Goal: Task Accomplishment & Management: Manage account settings

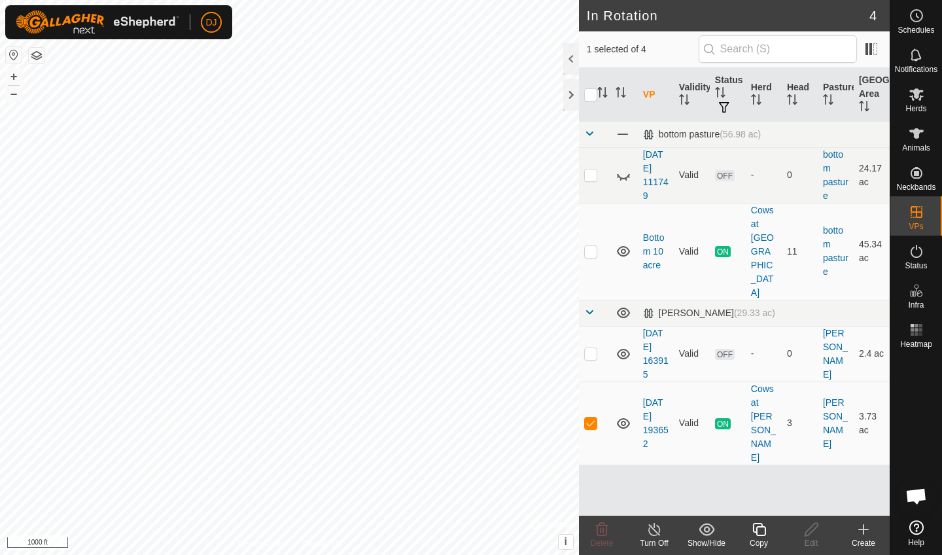
click at [654, 532] on icon at bounding box center [654, 529] width 16 height 16
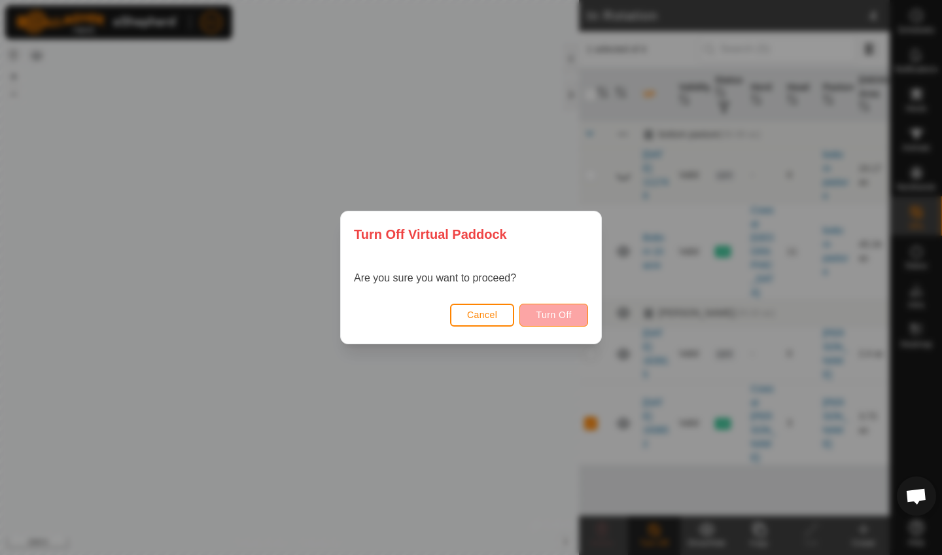
click at [554, 313] on span "Turn Off" at bounding box center [554, 314] width 36 height 10
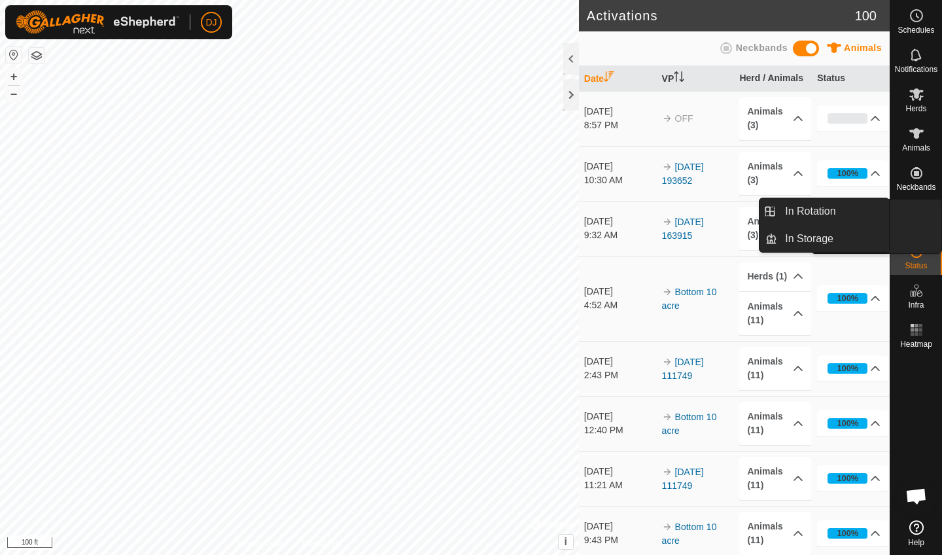
click at [914, 206] on icon at bounding box center [916, 212] width 12 height 12
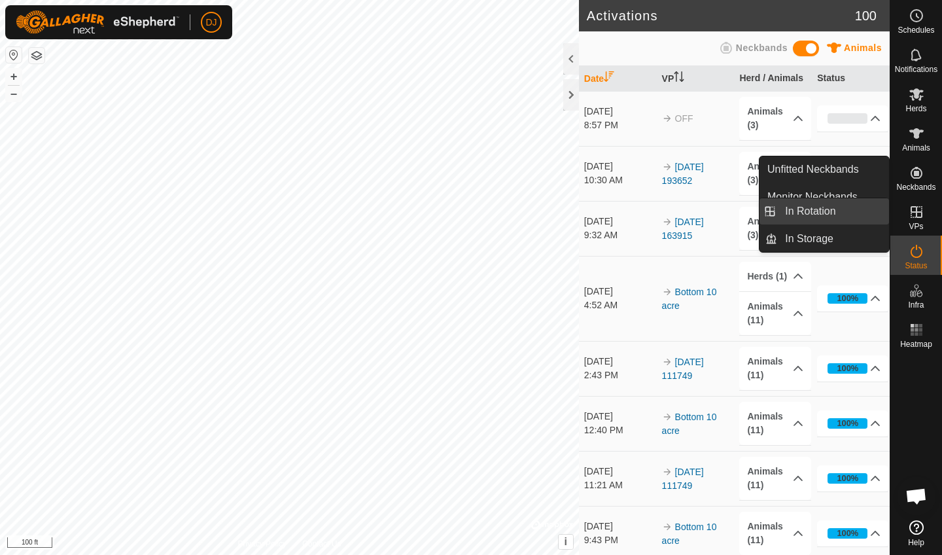
click at [823, 220] on link "In Rotation" at bounding box center [833, 211] width 112 height 26
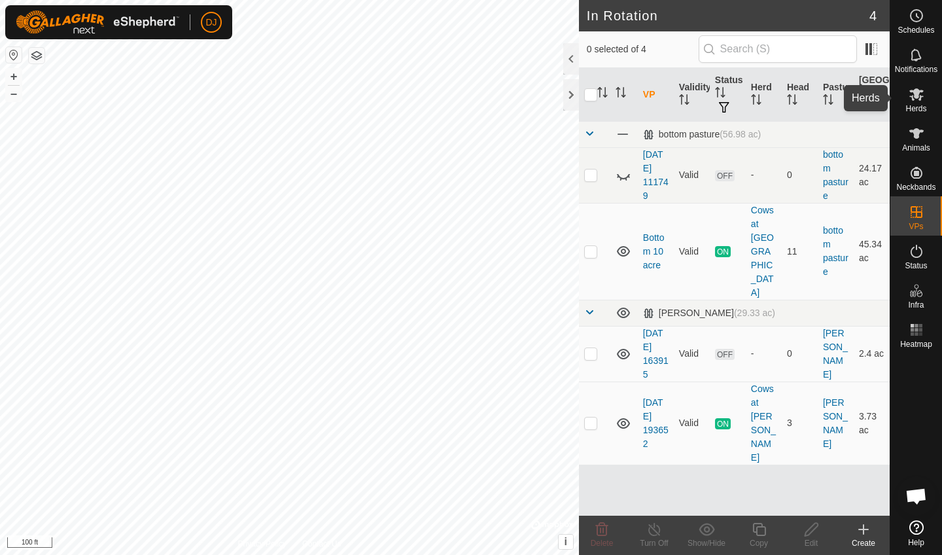
click at [914, 103] on es-mob-svg-icon at bounding box center [917, 94] width 24 height 21
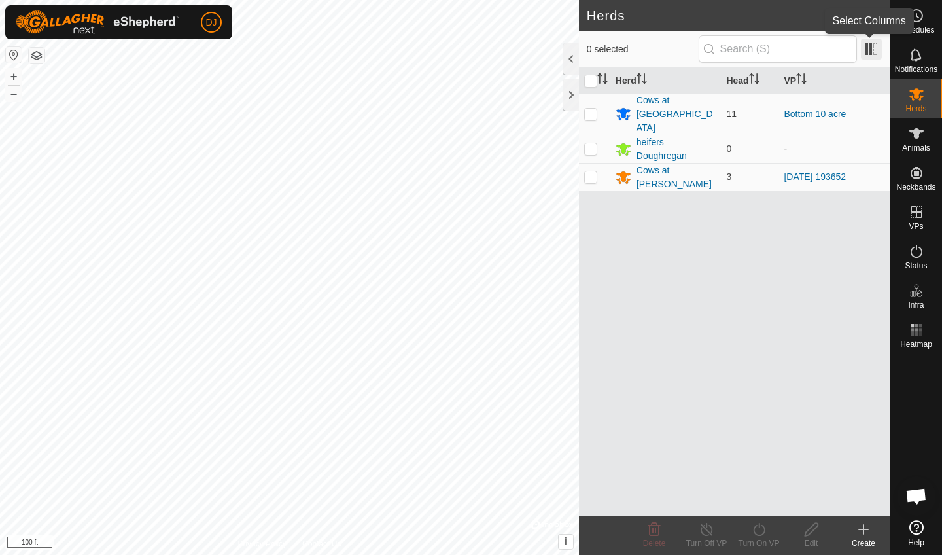
click at [869, 51] on span at bounding box center [871, 49] width 21 height 21
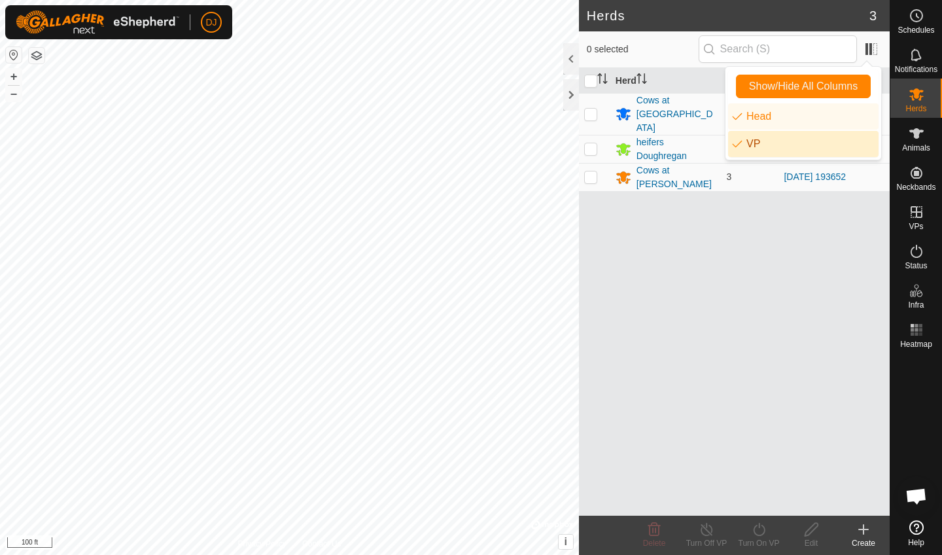
click at [800, 226] on div "Herd Head VP Cows at [GEOGRAPHIC_DATA] 10 acre heifers Doughregan 0 - Cows at […" at bounding box center [734, 291] width 311 height 447
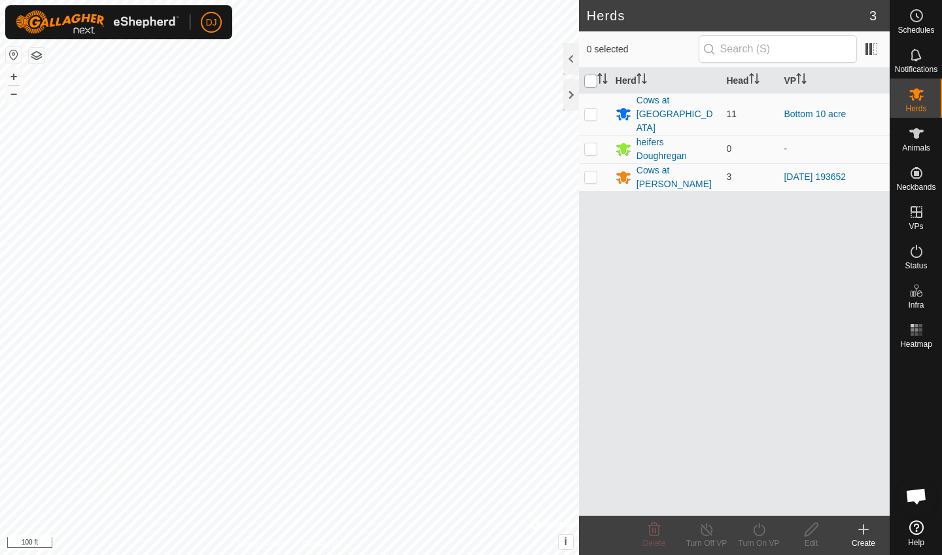
click at [592, 81] on input "checkbox" at bounding box center [590, 81] width 13 height 13
checkbox input "true"
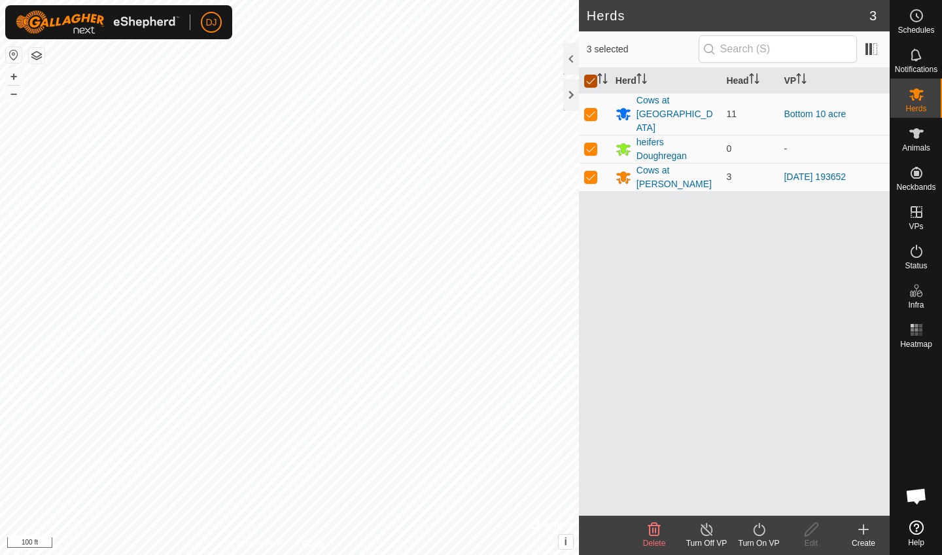
click at [592, 81] on input "checkbox" at bounding box center [590, 81] width 13 height 13
checkbox input "false"
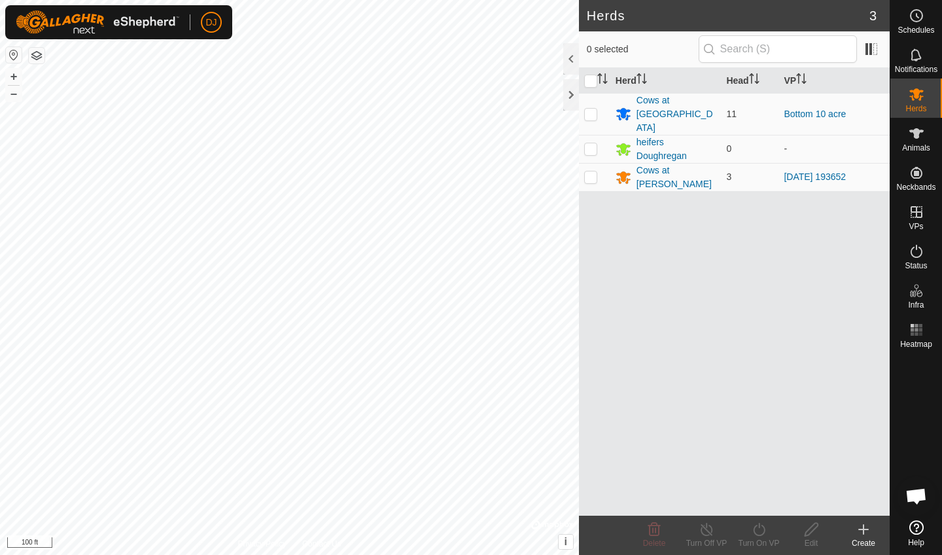
click at [863, 531] on icon at bounding box center [863, 529] width 0 height 9
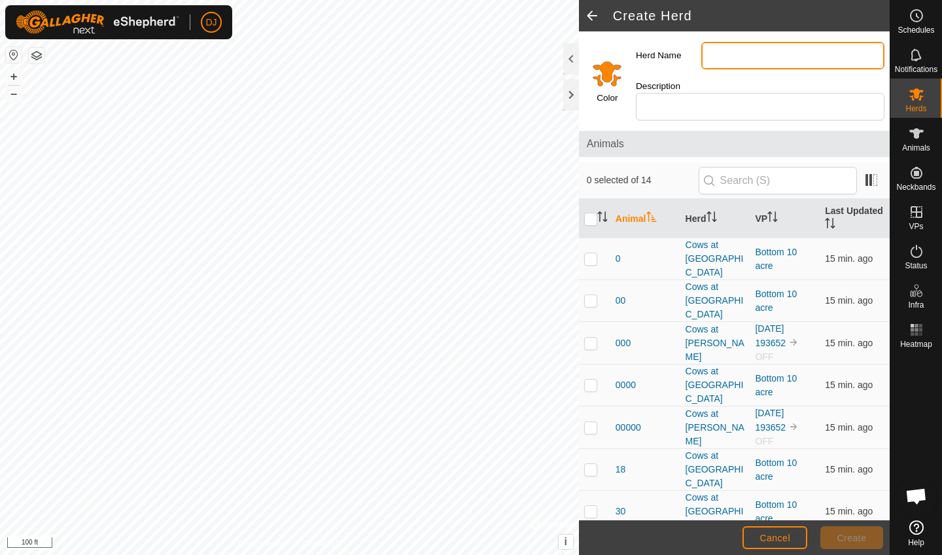
click at [727, 60] on input "Herd Name" at bounding box center [792, 55] width 183 height 27
type input "[GEOGRAPHIC_DATA]"
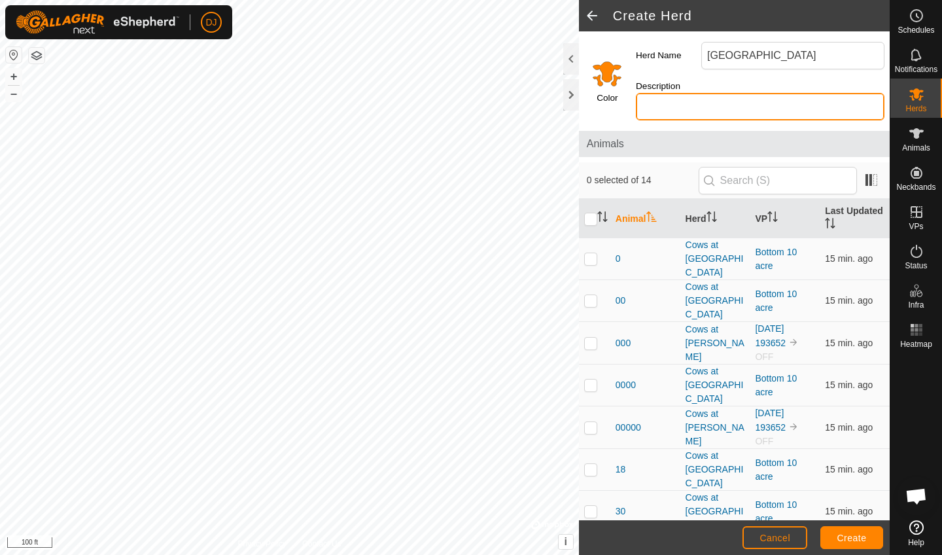
click at [746, 94] on input "Description" at bounding box center [760, 106] width 249 height 27
type input "Pasture 1"
click at [854, 541] on span "Create" at bounding box center [851, 537] width 29 height 10
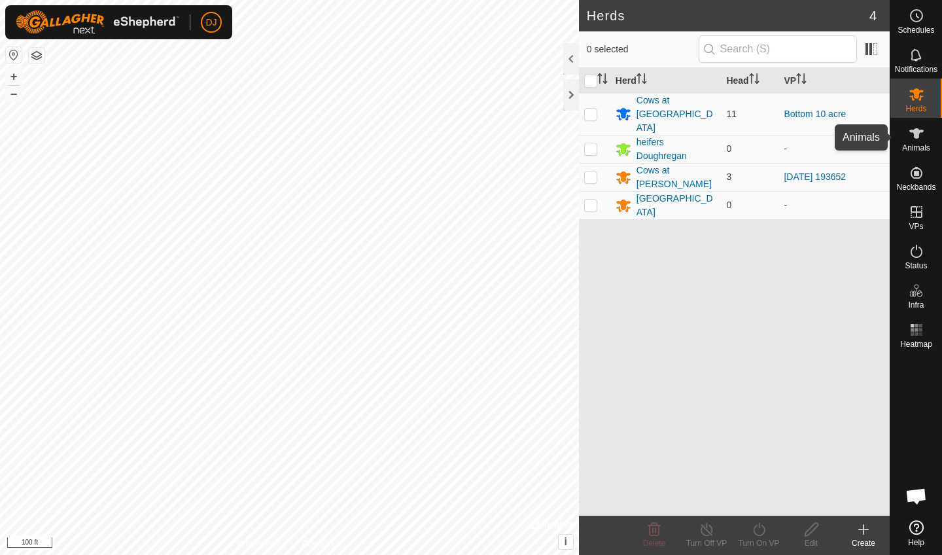
click at [916, 141] on es-animals-svg-icon at bounding box center [917, 133] width 24 height 21
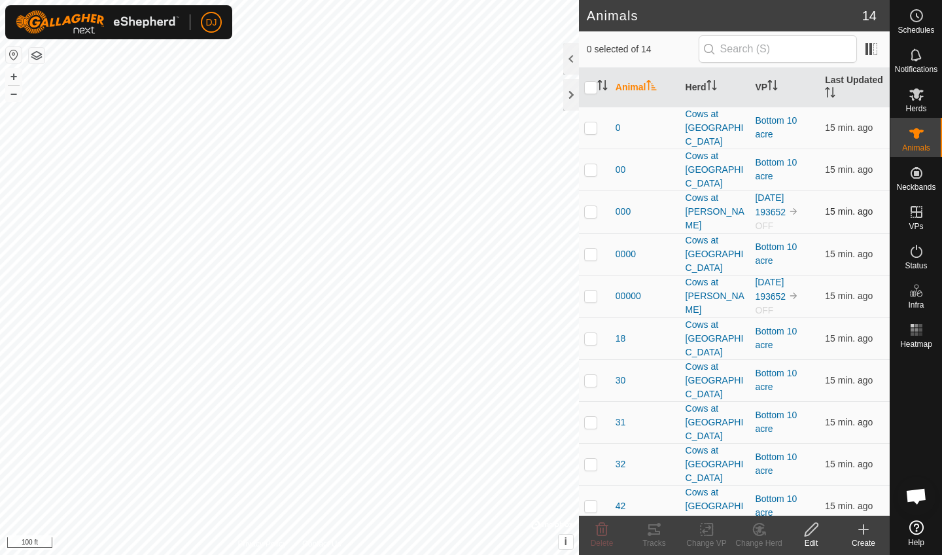
click at [592, 206] on p-checkbox at bounding box center [590, 211] width 13 height 10
checkbox input "true"
click at [591, 290] on p-checkbox at bounding box center [590, 295] width 13 height 10
checkbox input "true"
click at [589, 542] on p-checkbox at bounding box center [590, 547] width 13 height 10
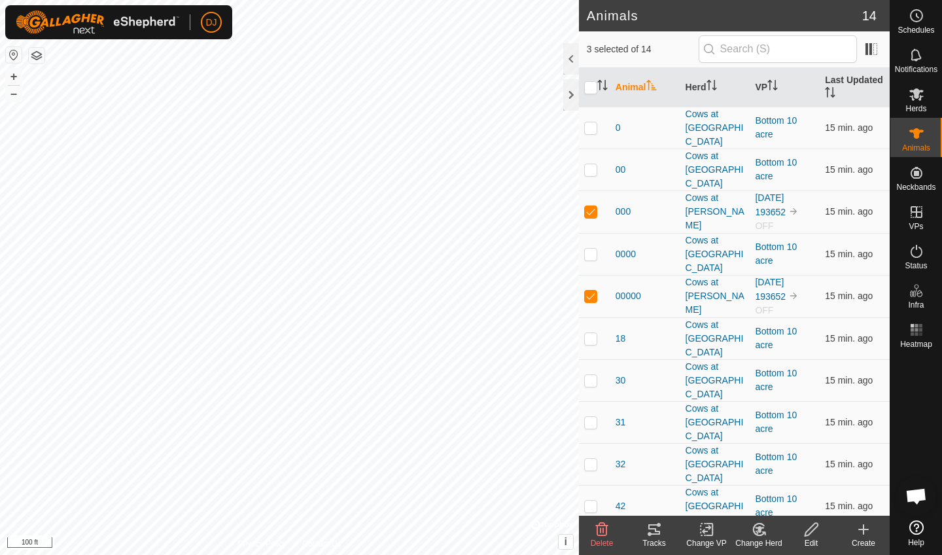
checkbox input "true"
click at [756, 528] on icon at bounding box center [759, 529] width 16 height 16
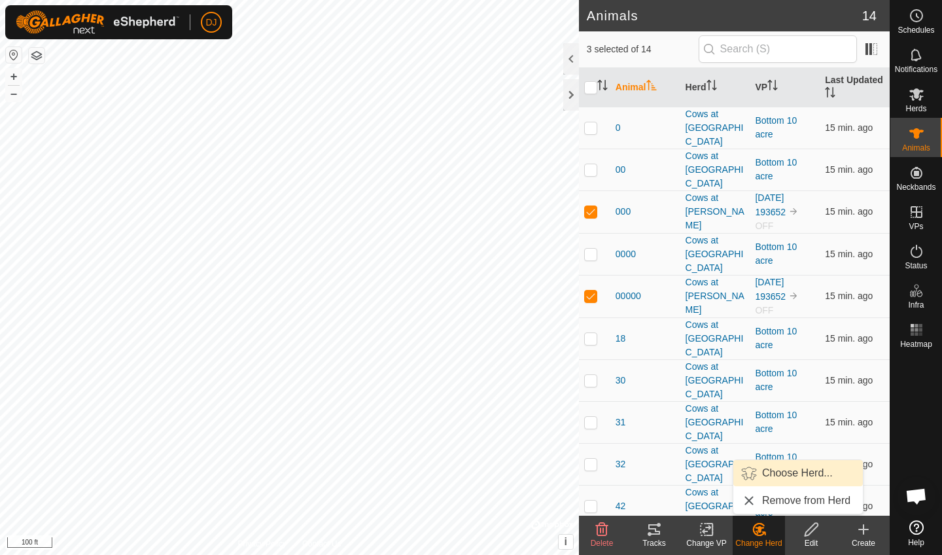
click at [775, 476] on link "Choose Herd..." at bounding box center [798, 473] width 130 height 26
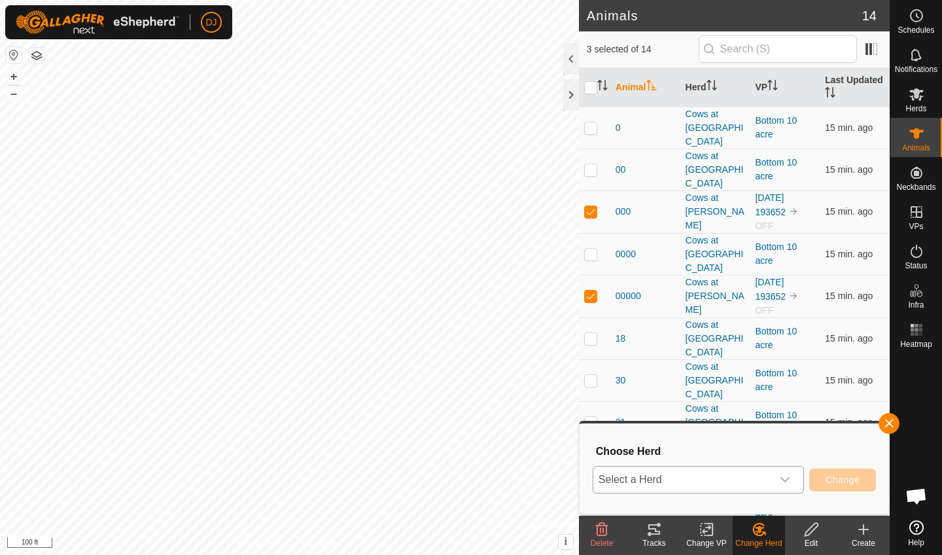
click at [793, 480] on div "dropdown trigger" at bounding box center [785, 479] width 26 height 26
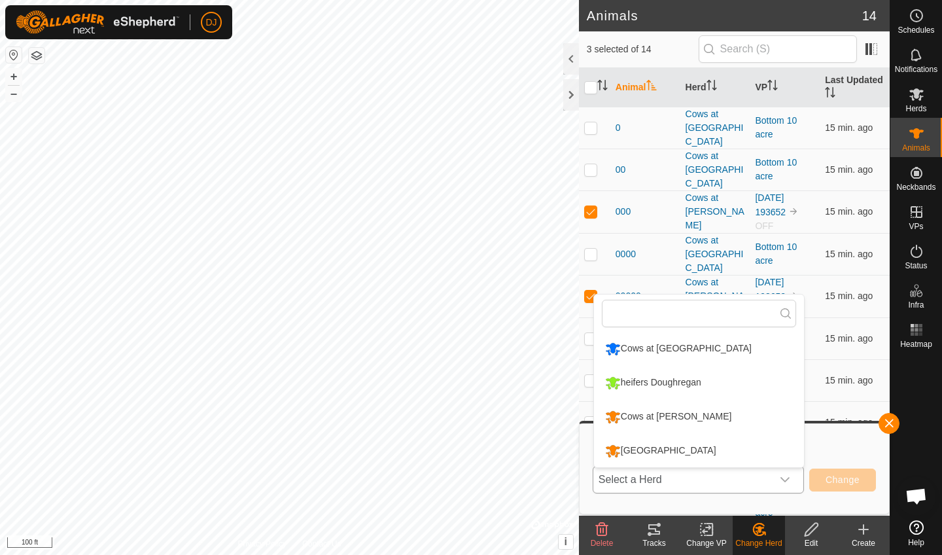
click at [710, 449] on li "[GEOGRAPHIC_DATA]" at bounding box center [699, 450] width 210 height 33
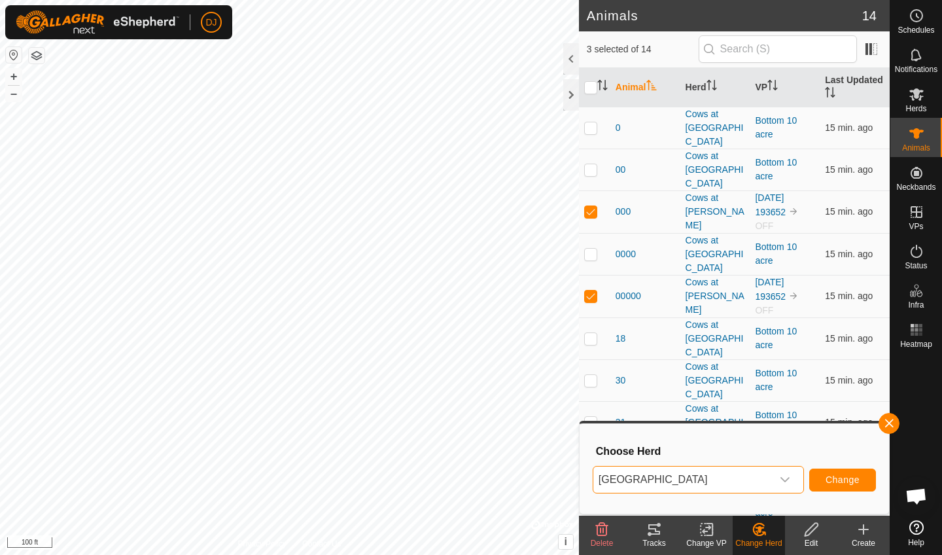
click at [855, 482] on span "Change" at bounding box center [842, 479] width 34 height 10
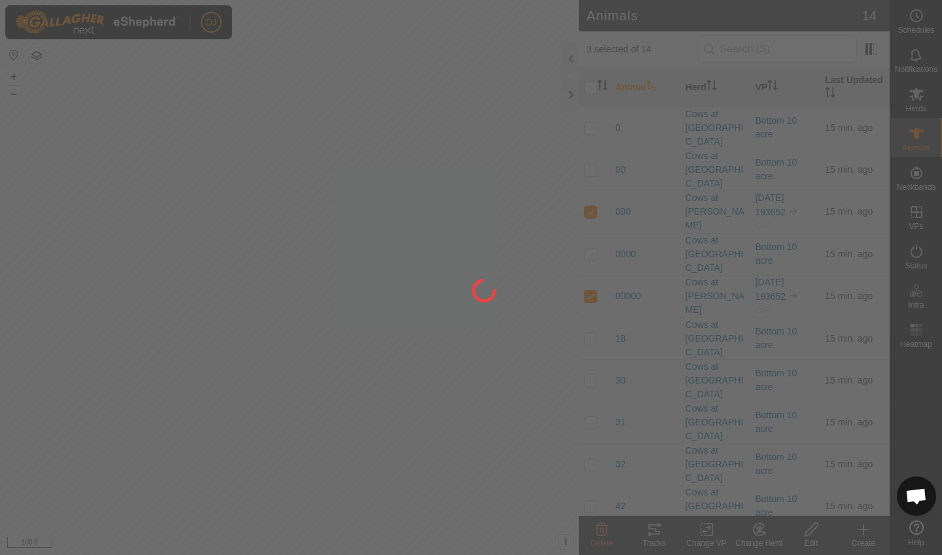
checkbox input "false"
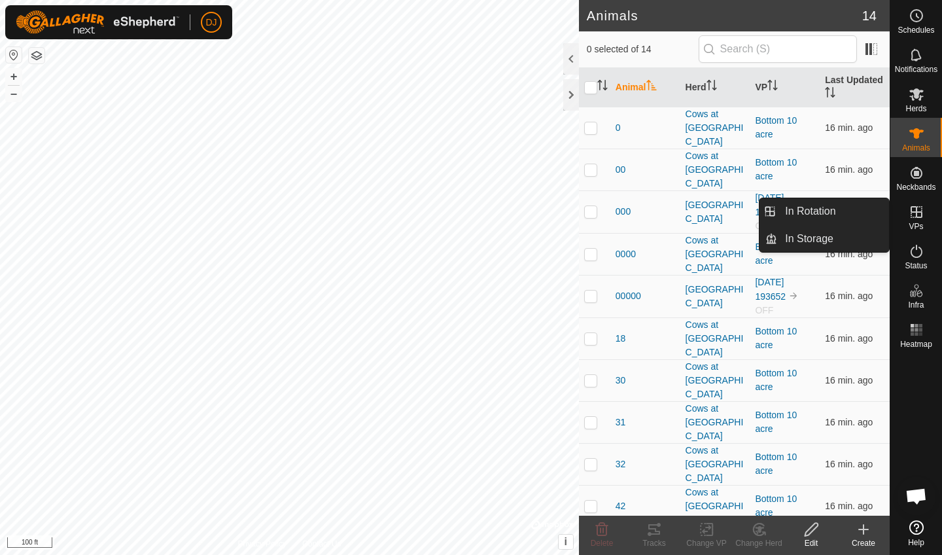
click at [916, 212] on icon at bounding box center [916, 212] width 12 height 12
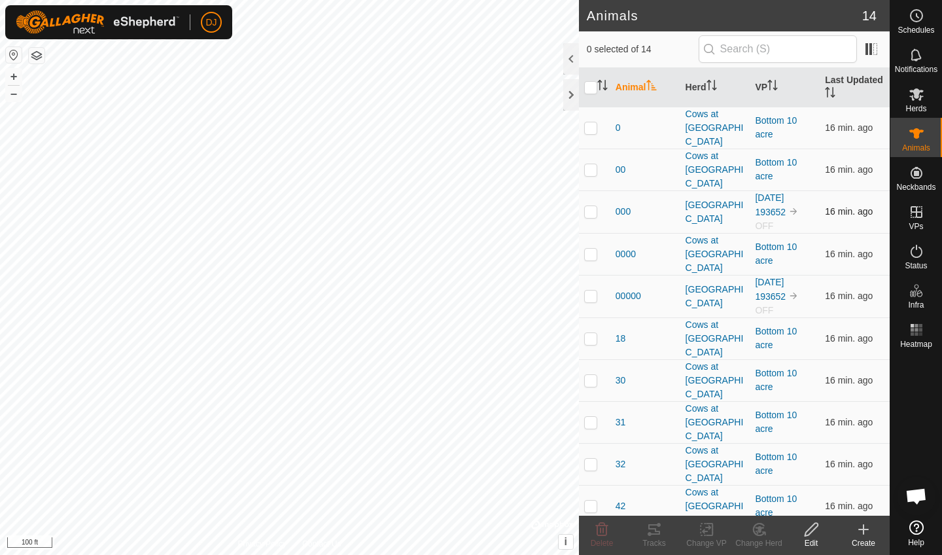
click at [588, 206] on p-checkbox at bounding box center [590, 211] width 13 height 10
checkbox input "true"
click at [591, 290] on p-checkbox at bounding box center [590, 295] width 13 height 10
checkbox input "true"
click at [590, 542] on p-checkbox at bounding box center [590, 547] width 13 height 10
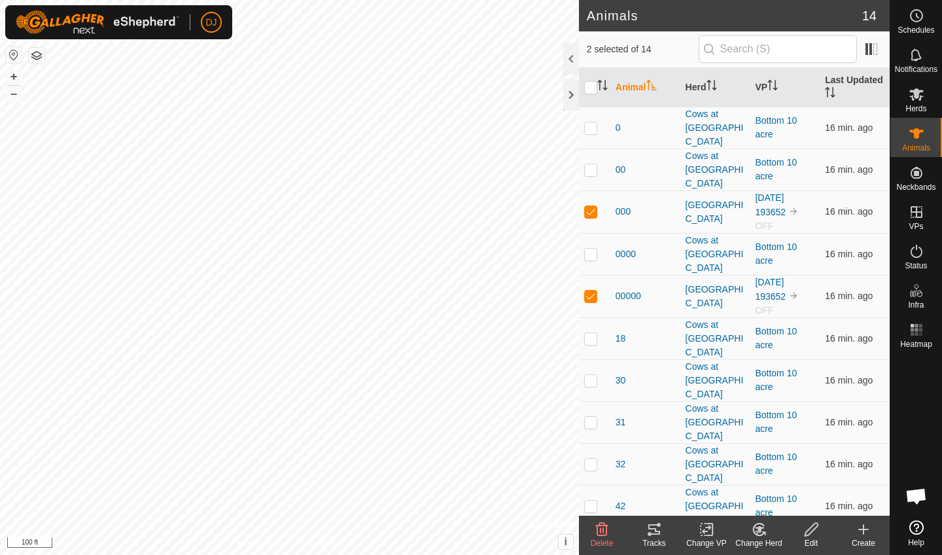
checkbox input "true"
click at [859, 532] on icon at bounding box center [864, 529] width 16 height 16
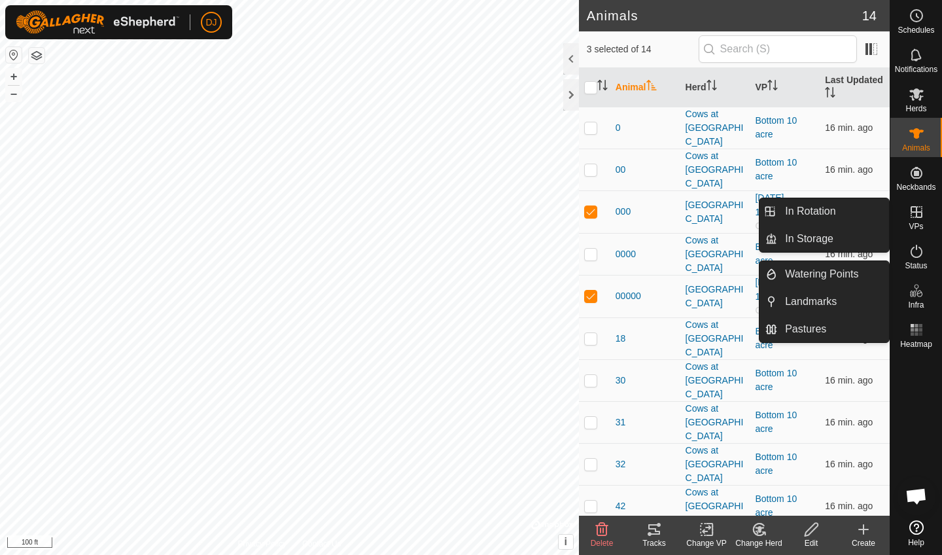
click at [919, 224] on span "VPs" at bounding box center [916, 226] width 14 height 8
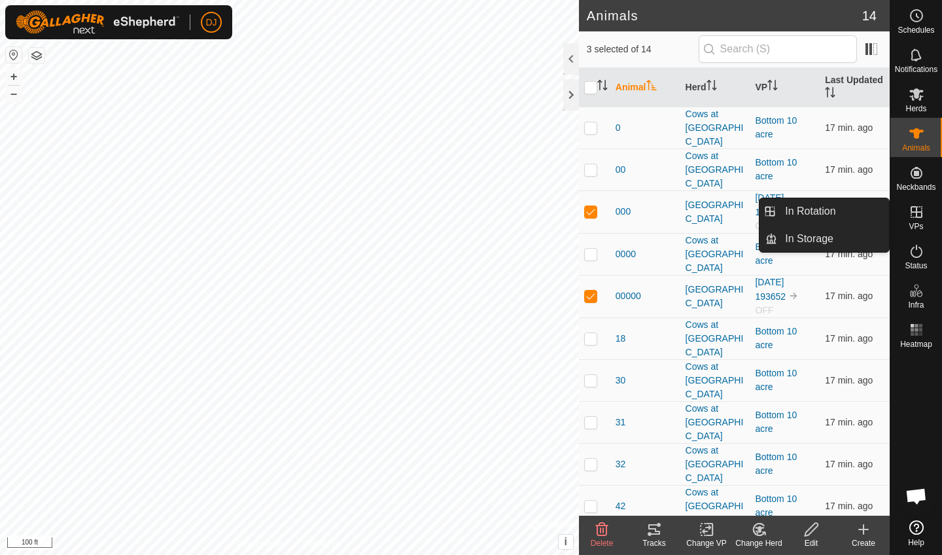
click at [919, 224] on span "VPs" at bounding box center [916, 226] width 14 height 8
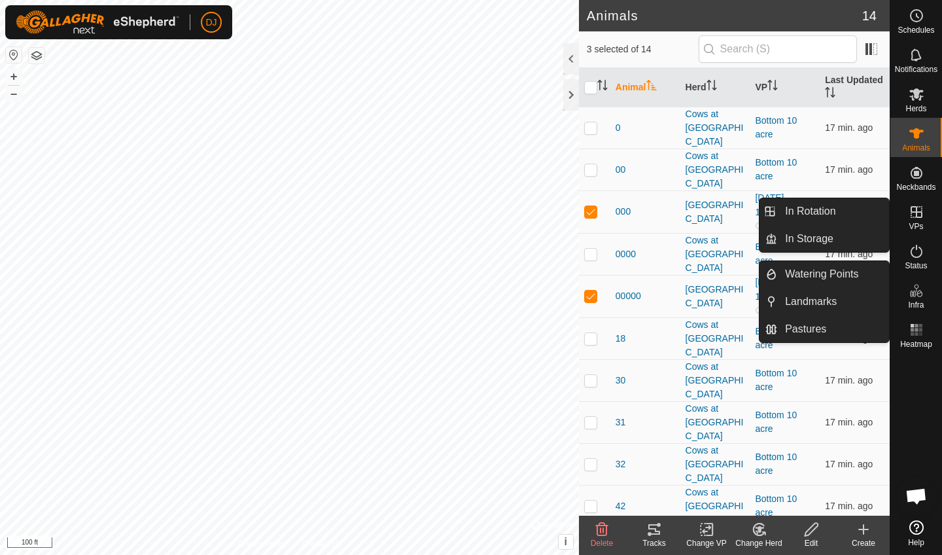
click at [920, 213] on icon at bounding box center [917, 212] width 16 height 16
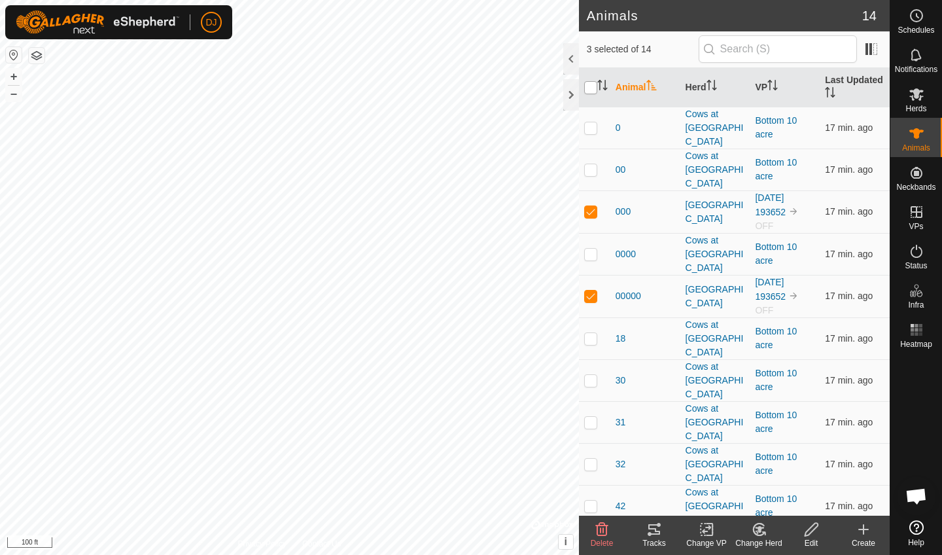
click at [591, 86] on input "checkbox" at bounding box center [590, 87] width 13 height 13
checkbox input "true"
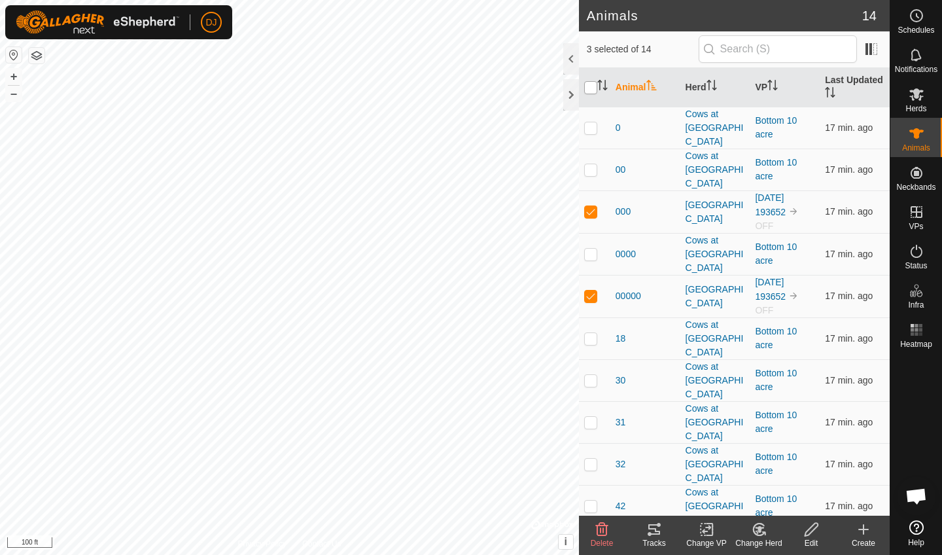
checkbox input "true"
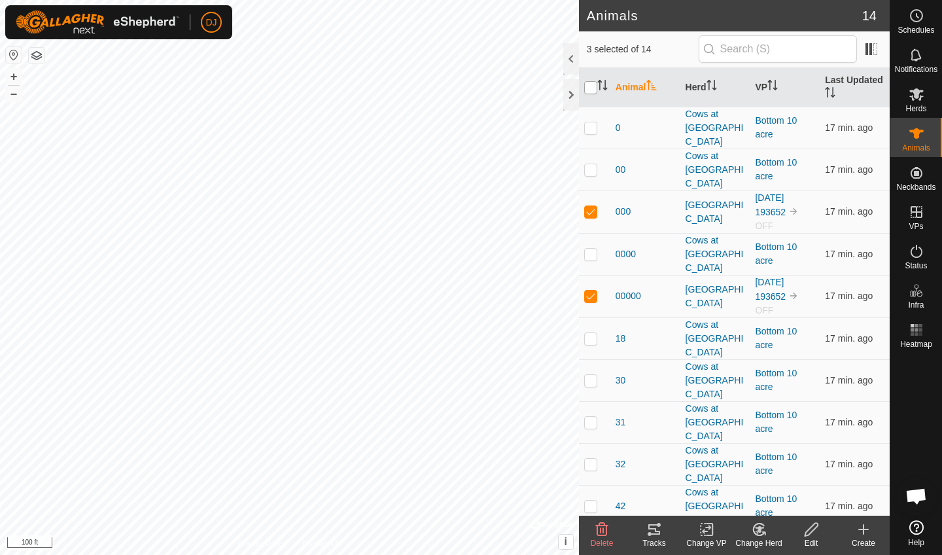
checkbox input "true"
click at [591, 86] on input "checkbox" at bounding box center [590, 87] width 13 height 13
checkbox input "false"
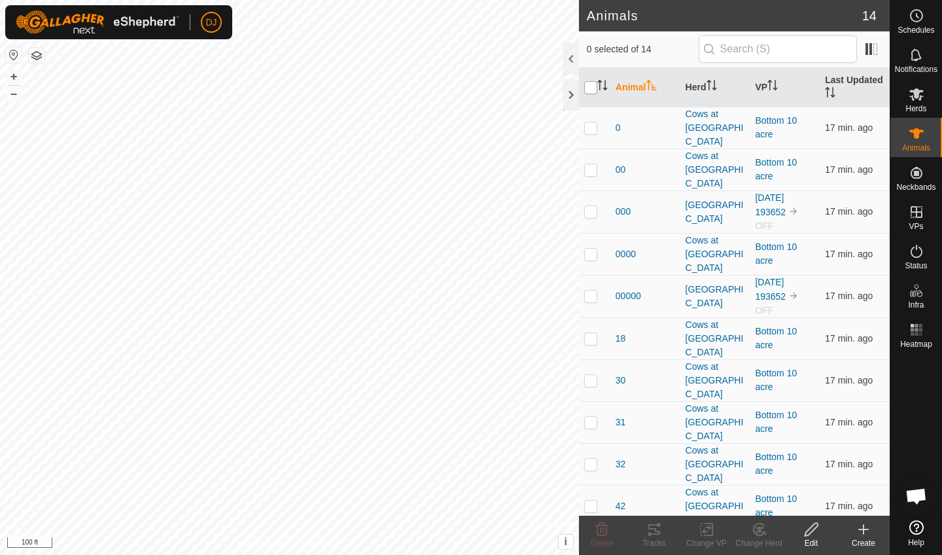
checkbox input "false"
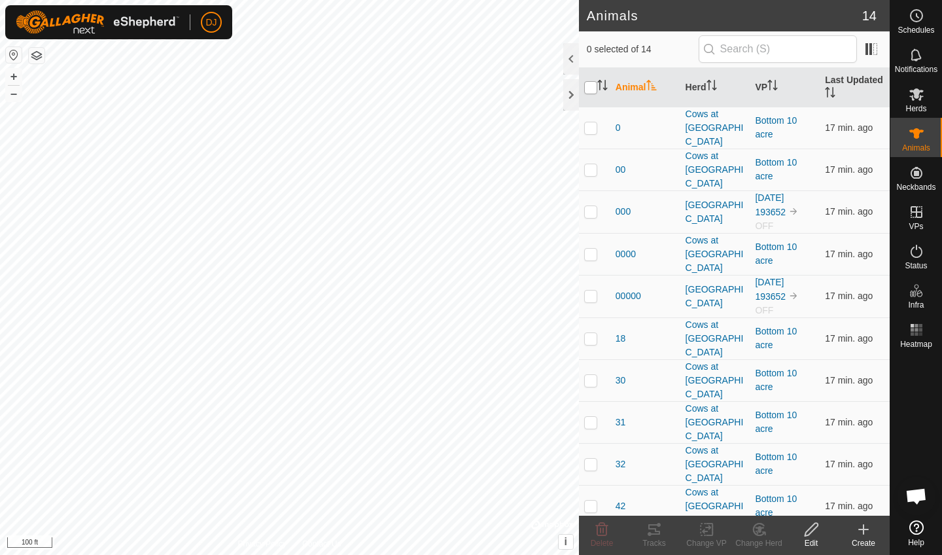
checkbox input "false"
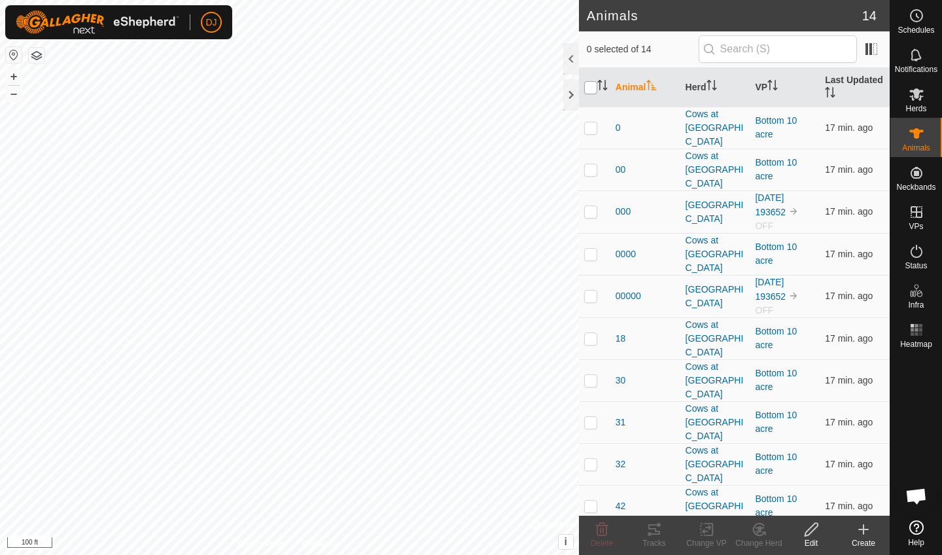
checkbox input "false"
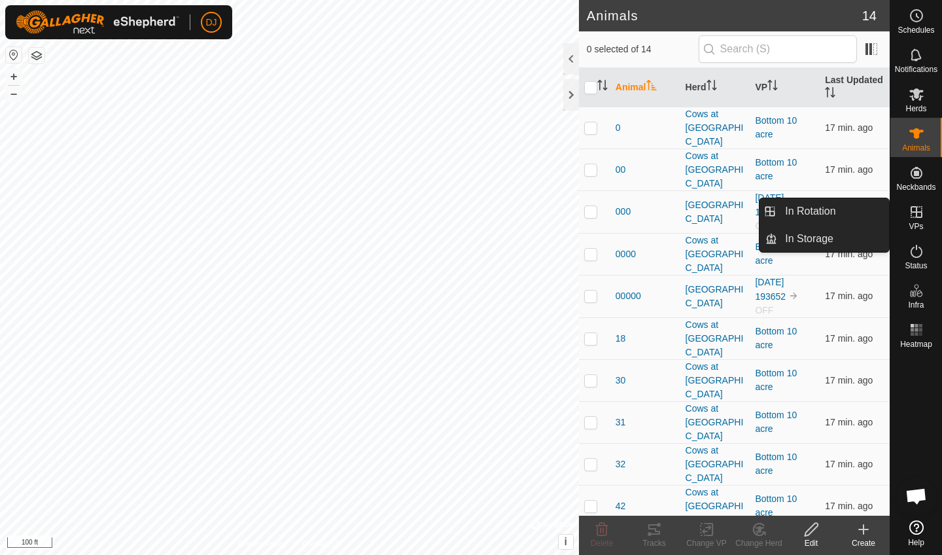
click at [917, 220] on es-virtualpaddocks-svg-icon at bounding box center [917, 211] width 24 height 21
click at [821, 242] on link "In Storage" at bounding box center [833, 239] width 112 height 26
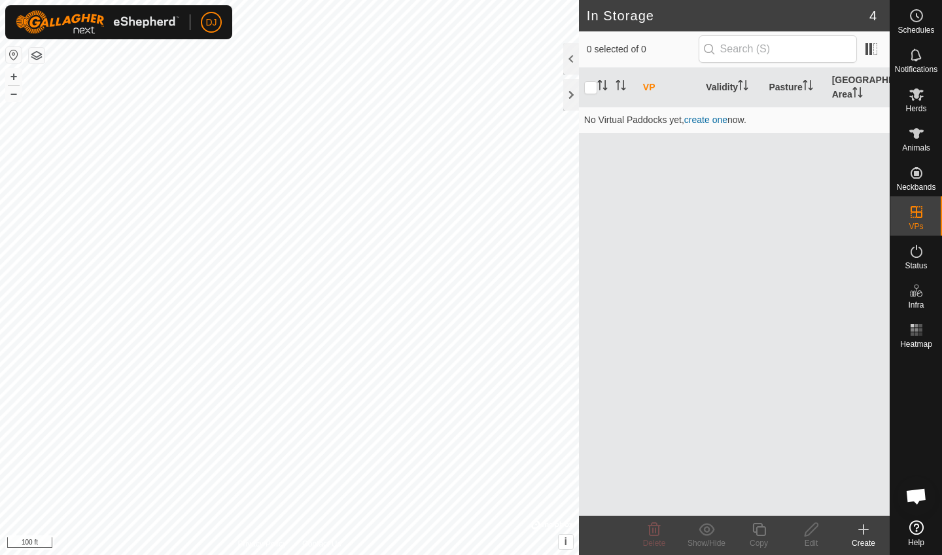
click at [863, 532] on icon at bounding box center [863, 529] width 0 height 9
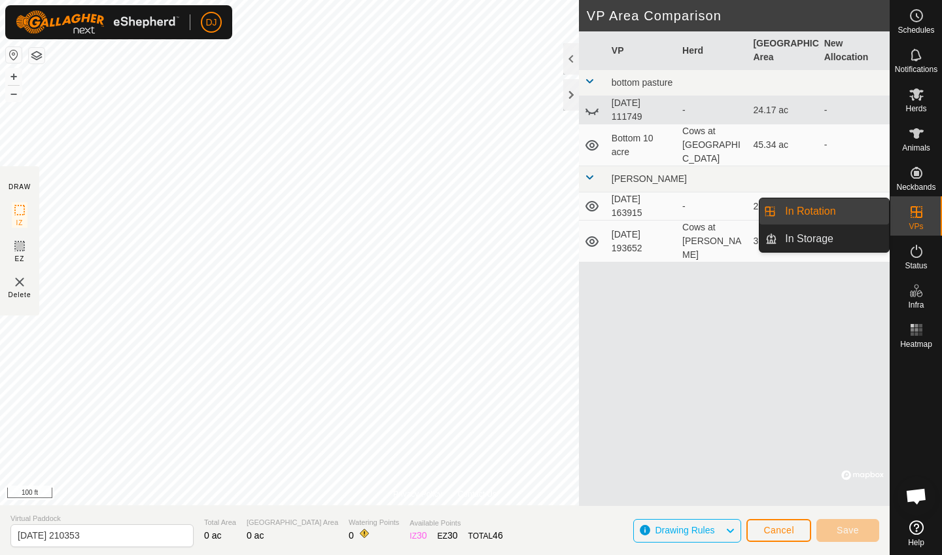
click at [919, 215] on icon at bounding box center [917, 212] width 16 height 16
click at [820, 217] on link "In Rotation" at bounding box center [833, 211] width 112 height 26
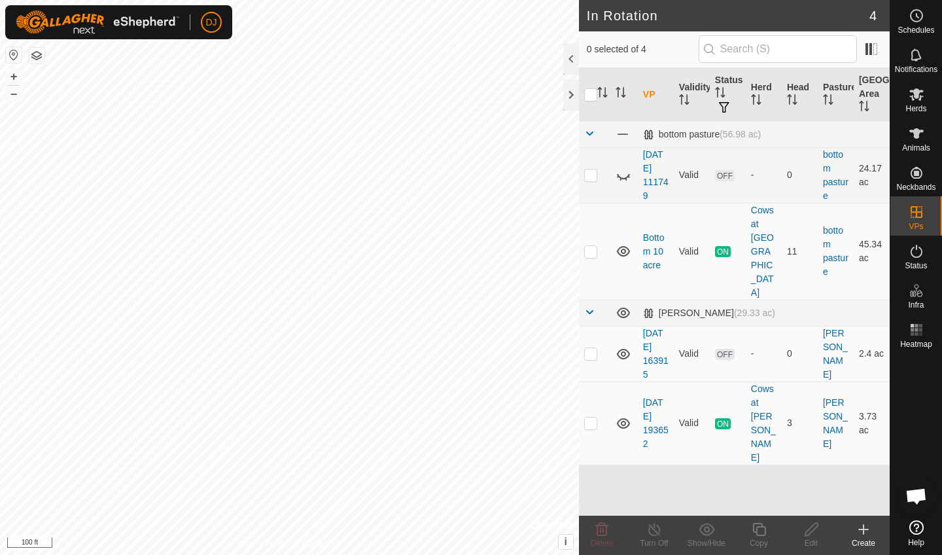
click at [862, 527] on icon at bounding box center [864, 529] width 16 height 16
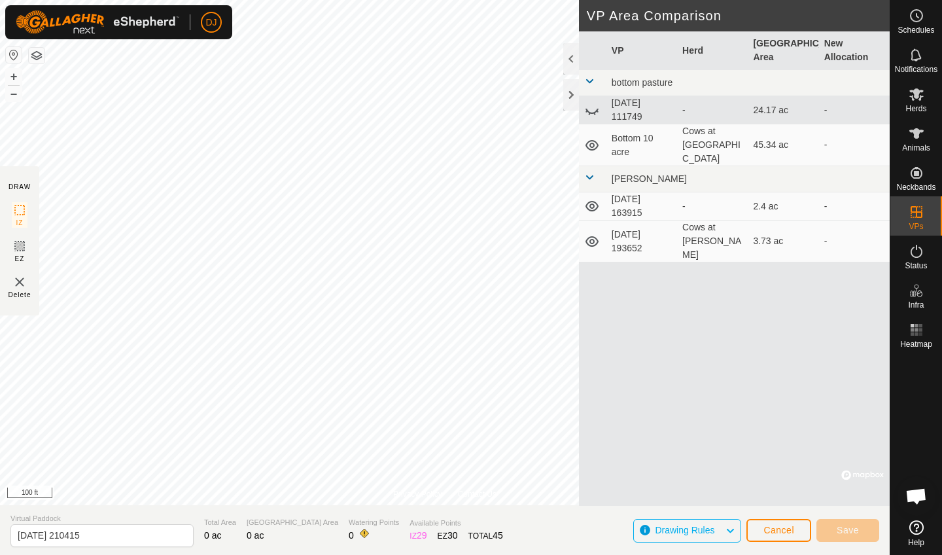
click at [17, 281] on img at bounding box center [20, 282] width 16 height 16
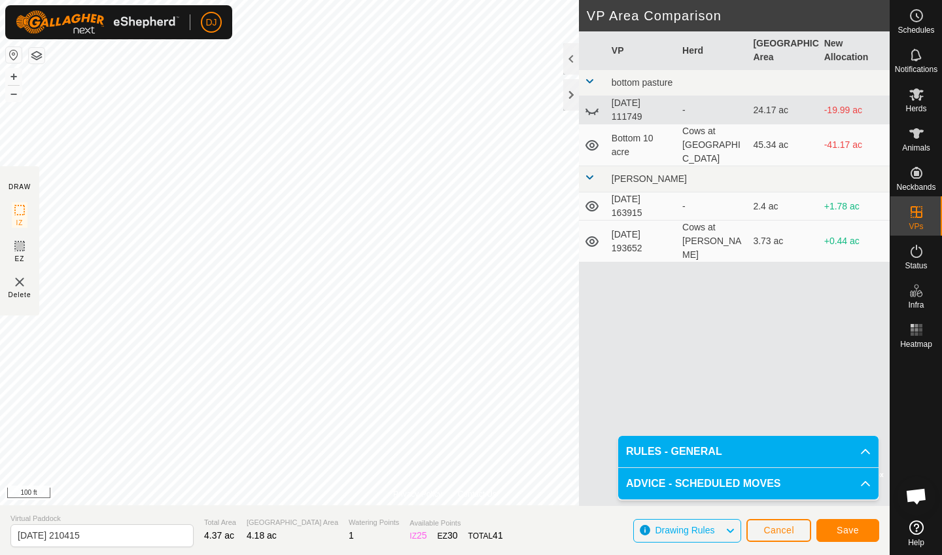
click at [843, 532] on span "Save" at bounding box center [848, 530] width 22 height 10
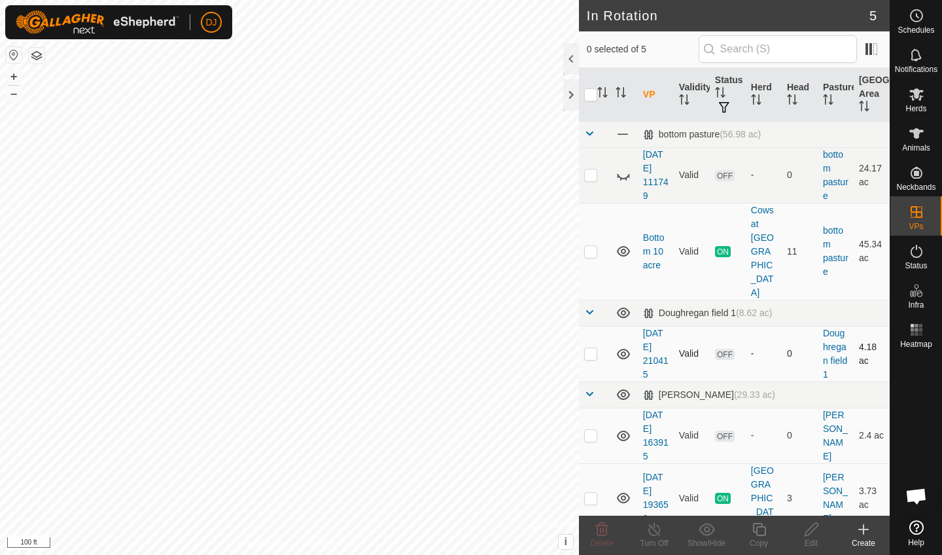
click at [592, 348] on p-checkbox at bounding box center [590, 353] width 13 height 10
checkbox input "true"
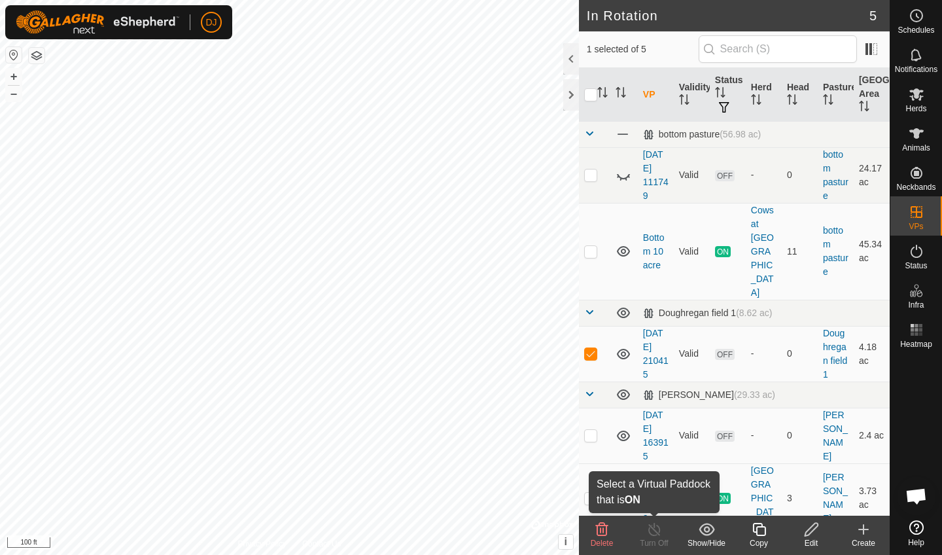
click at [654, 535] on icon at bounding box center [654, 529] width 12 height 13
click at [808, 534] on icon at bounding box center [811, 529] width 13 height 13
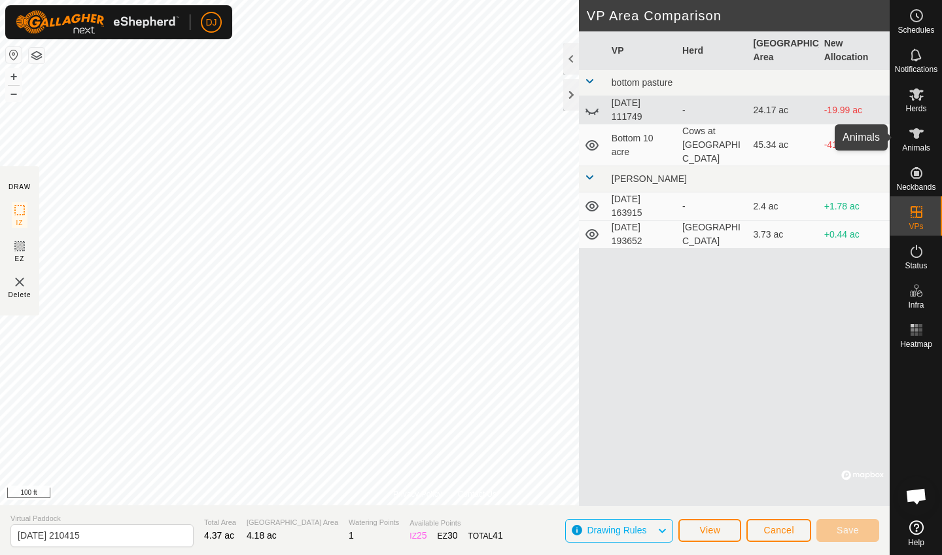
click at [917, 142] on es-animals-svg-icon at bounding box center [917, 133] width 24 height 21
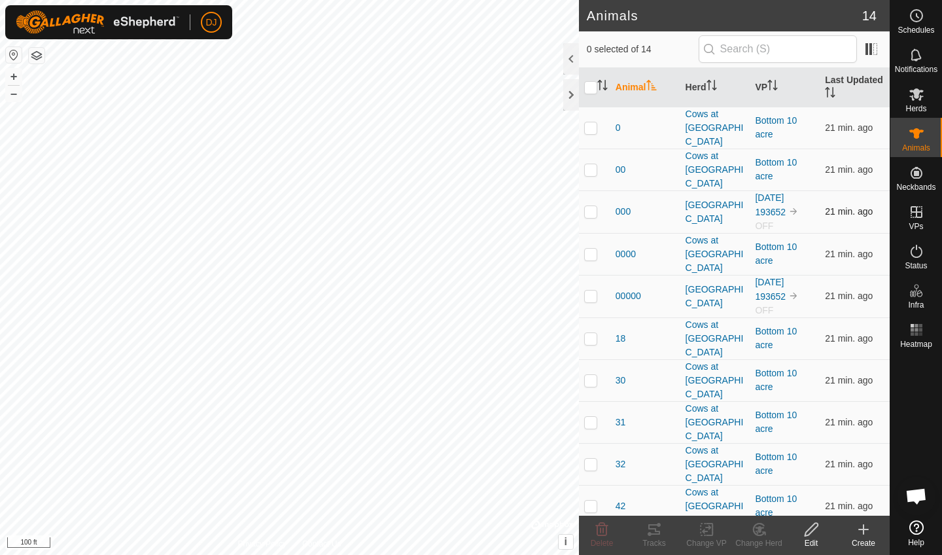
click at [591, 206] on p-checkbox at bounding box center [590, 211] width 13 height 10
checkbox input "true"
click at [591, 290] on p-checkbox at bounding box center [590, 295] width 13 height 10
checkbox input "true"
click at [591, 542] on p-checkbox at bounding box center [590, 547] width 13 height 10
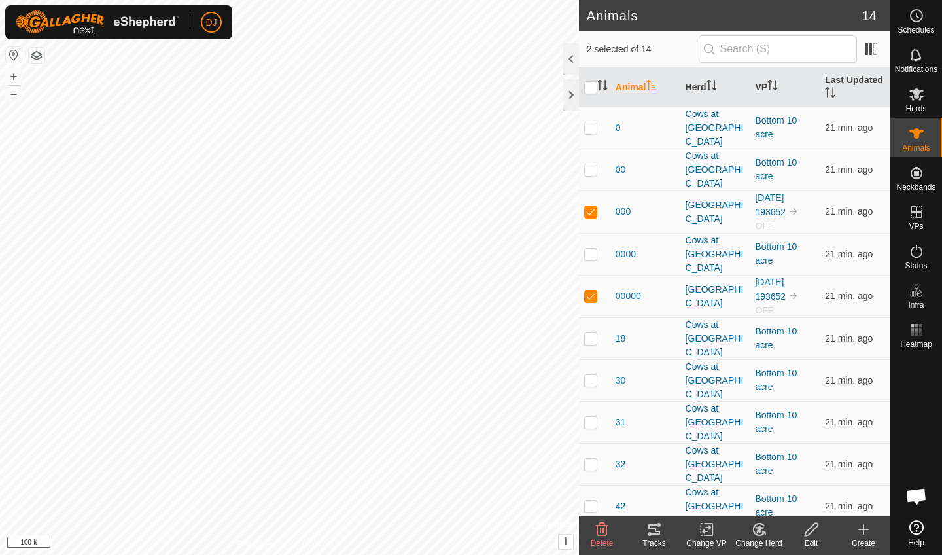
checkbox input "true"
click at [707, 530] on icon at bounding box center [707, 529] width 16 height 16
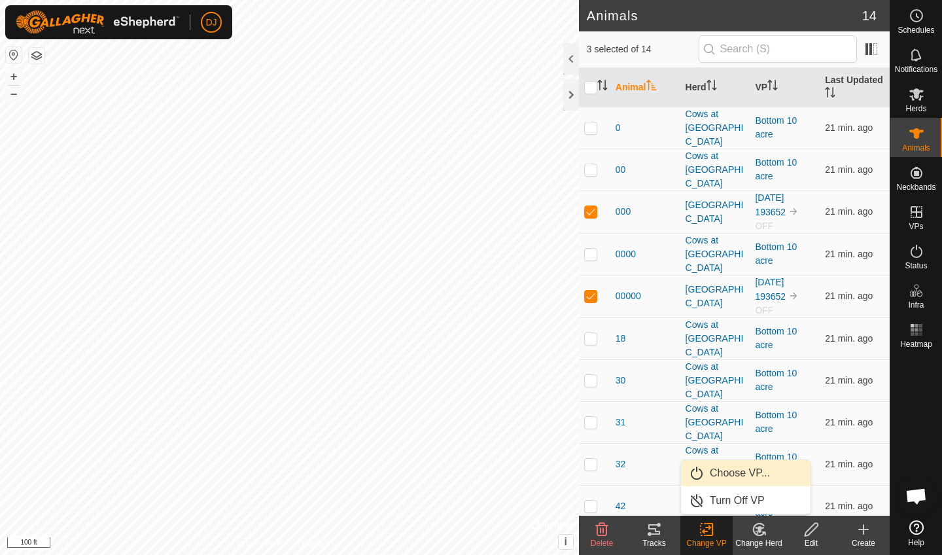
click at [719, 474] on link "Choose VP..." at bounding box center [746, 473] width 130 height 26
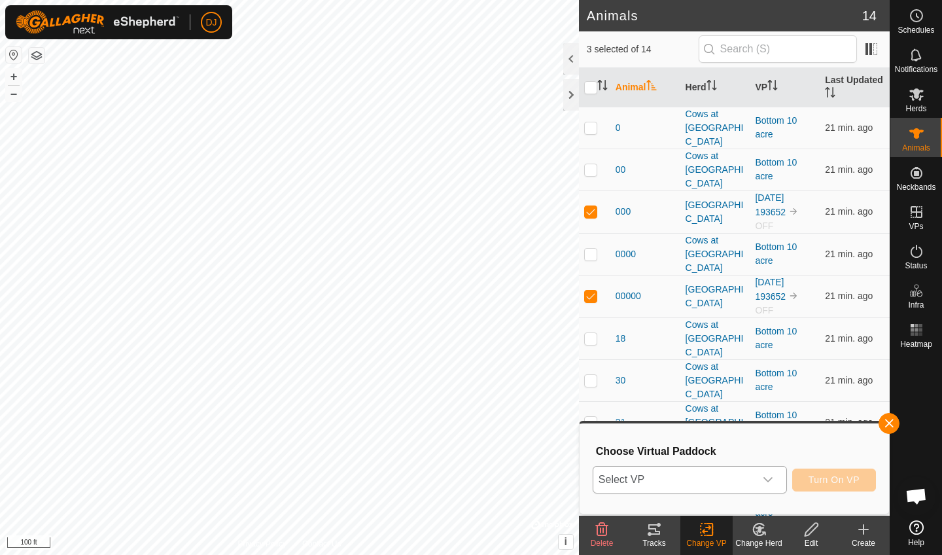
click at [771, 481] on icon "dropdown trigger" at bounding box center [768, 479] width 10 height 10
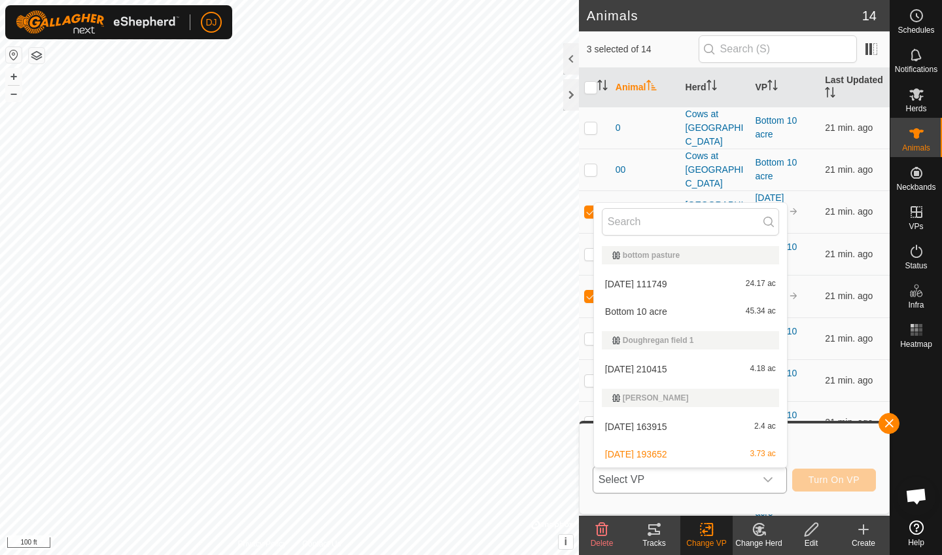
click at [675, 373] on li "[DATE] [DATE] 4.18 ac" at bounding box center [690, 369] width 193 height 26
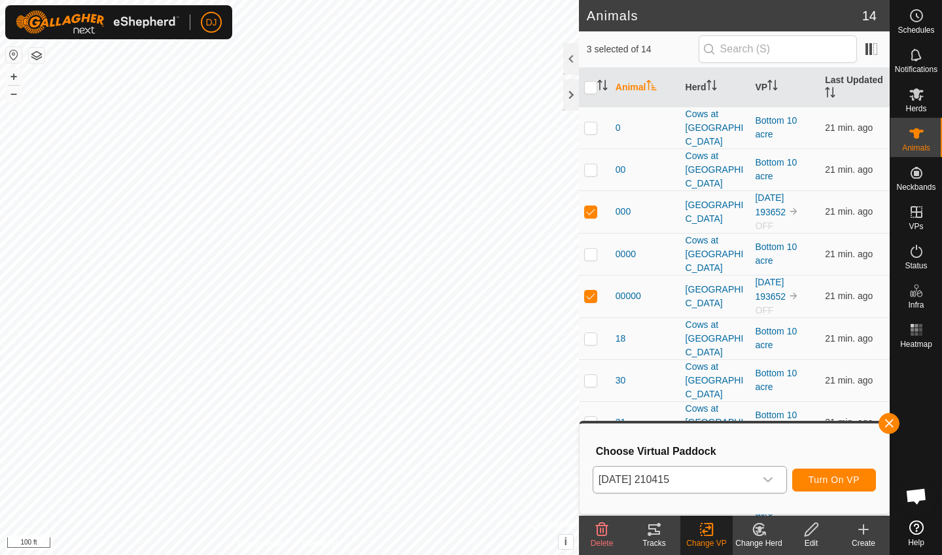
click at [834, 481] on span "Turn On VP" at bounding box center [833, 479] width 51 height 10
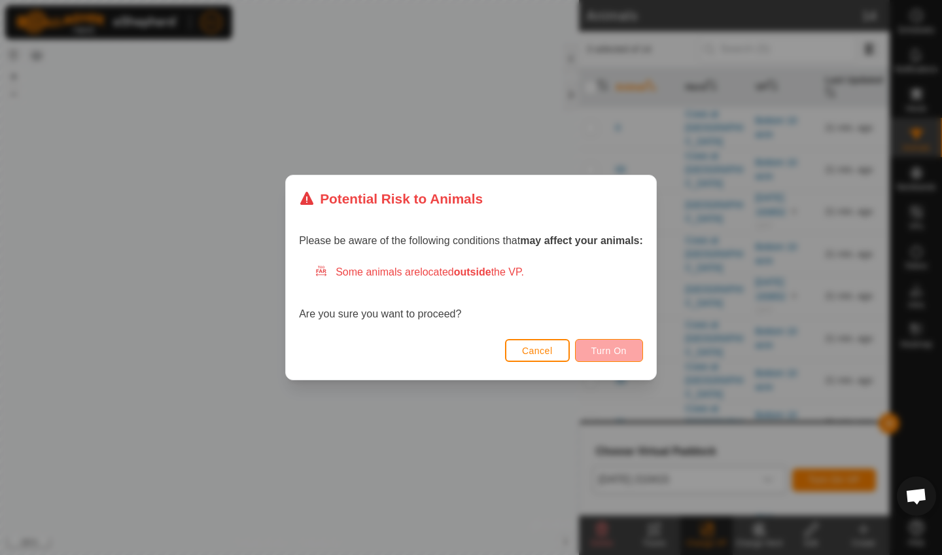
click at [598, 349] on span "Turn On" at bounding box center [608, 350] width 35 height 10
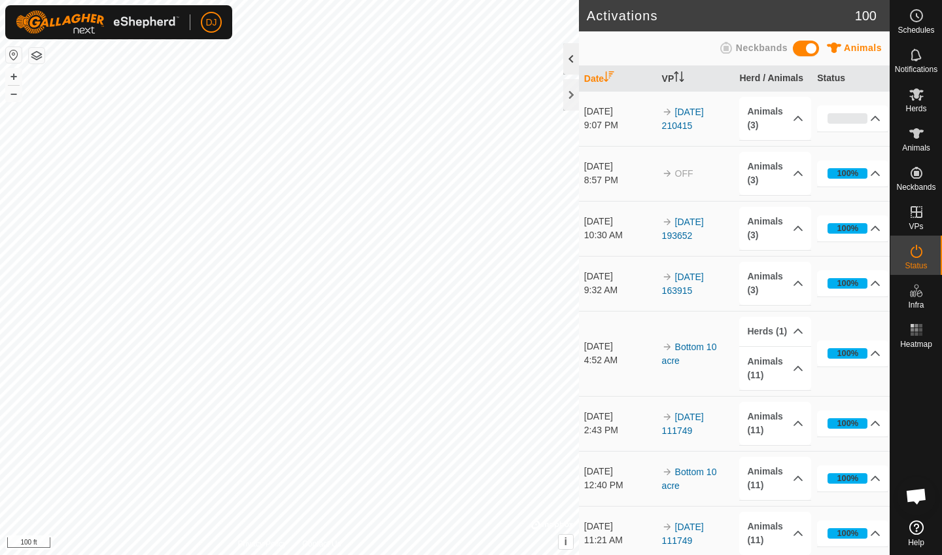
click at [570, 64] on div at bounding box center [571, 58] width 16 height 31
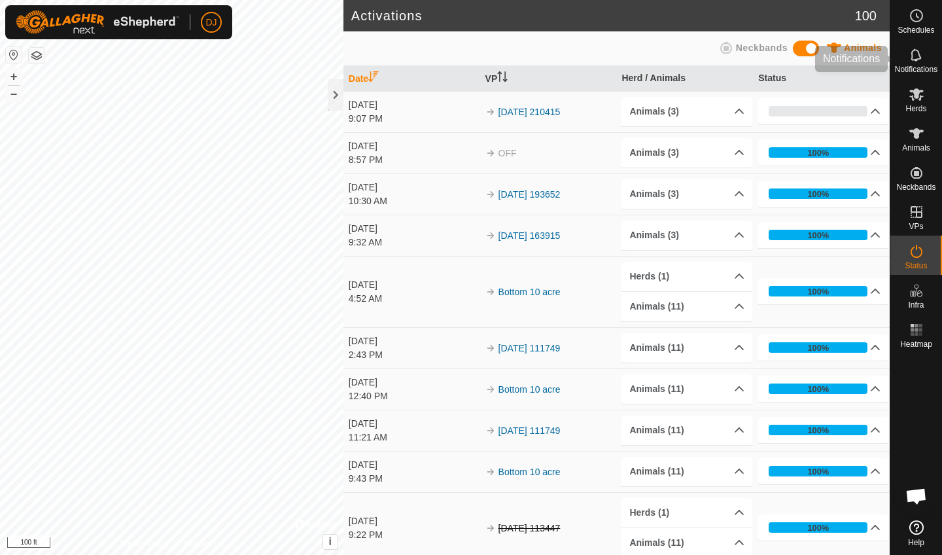
click at [917, 50] on icon at bounding box center [917, 55] width 16 height 16
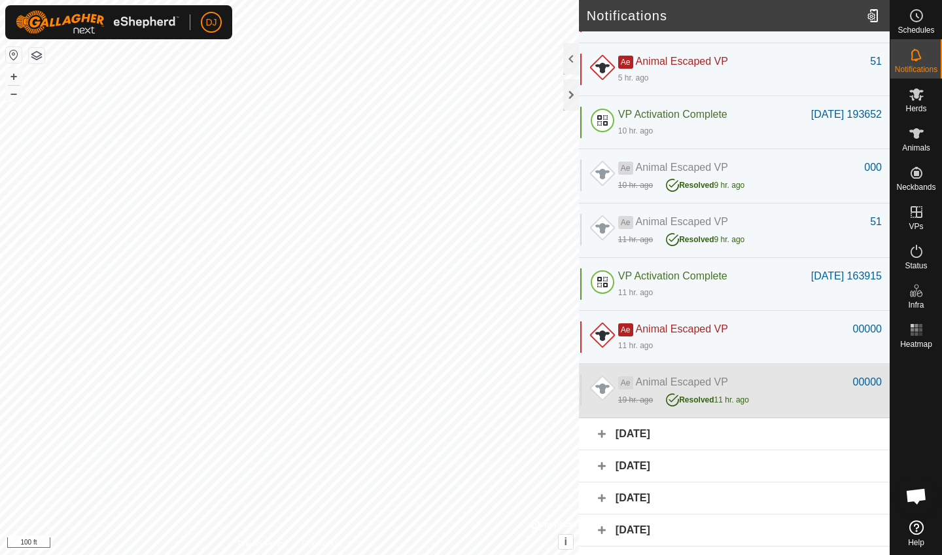
scroll to position [77, 0]
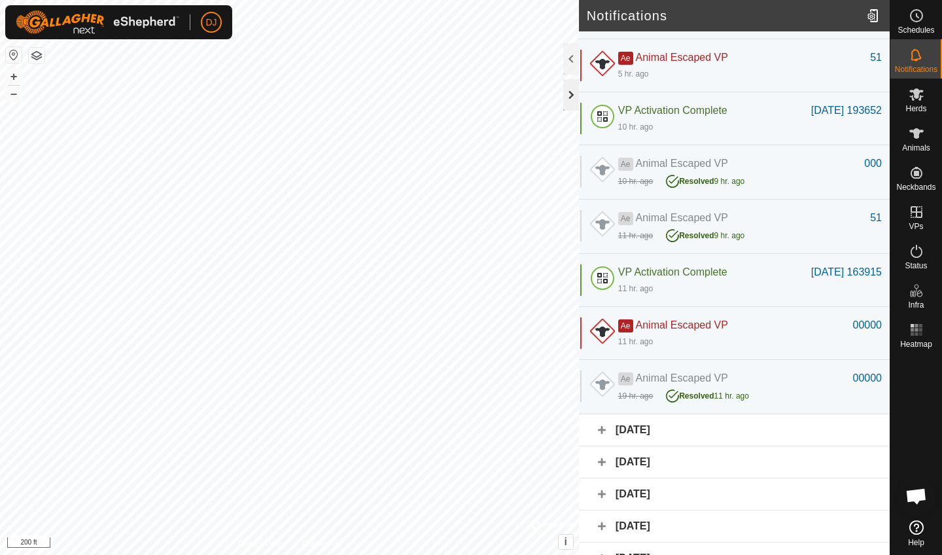
click at [570, 94] on div at bounding box center [571, 94] width 16 height 31
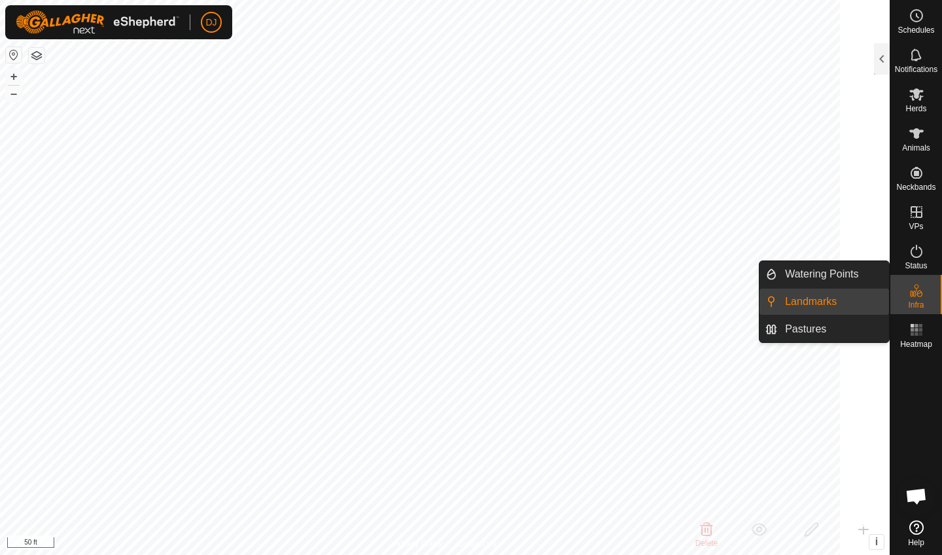
click at [837, 299] on link "Landmarks" at bounding box center [833, 301] width 112 height 26
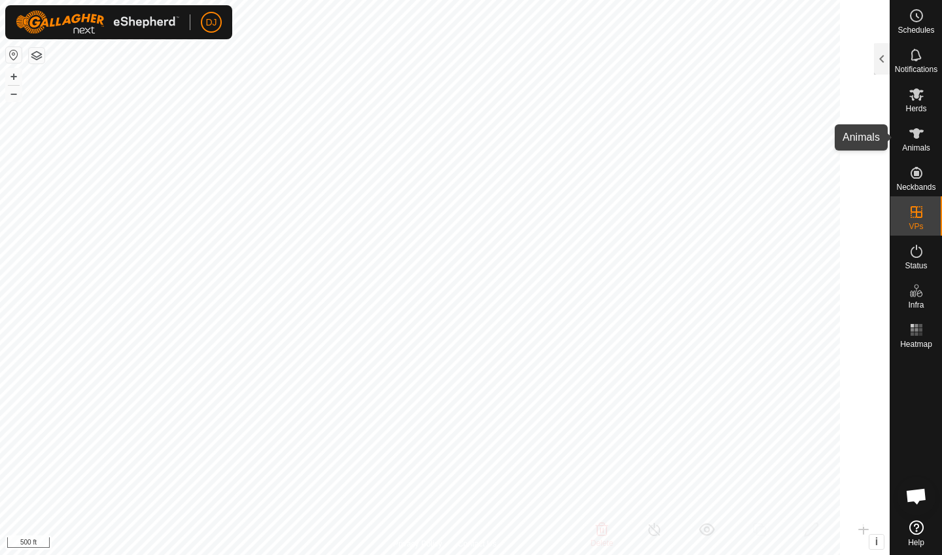
click at [916, 143] on es-animals-svg-icon at bounding box center [917, 133] width 24 height 21
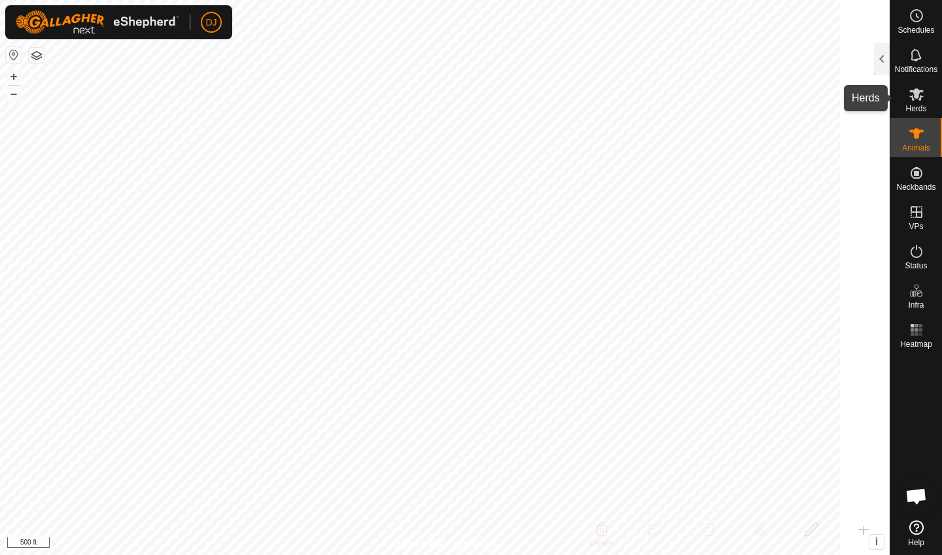
click at [915, 92] on icon at bounding box center [916, 94] width 14 height 12
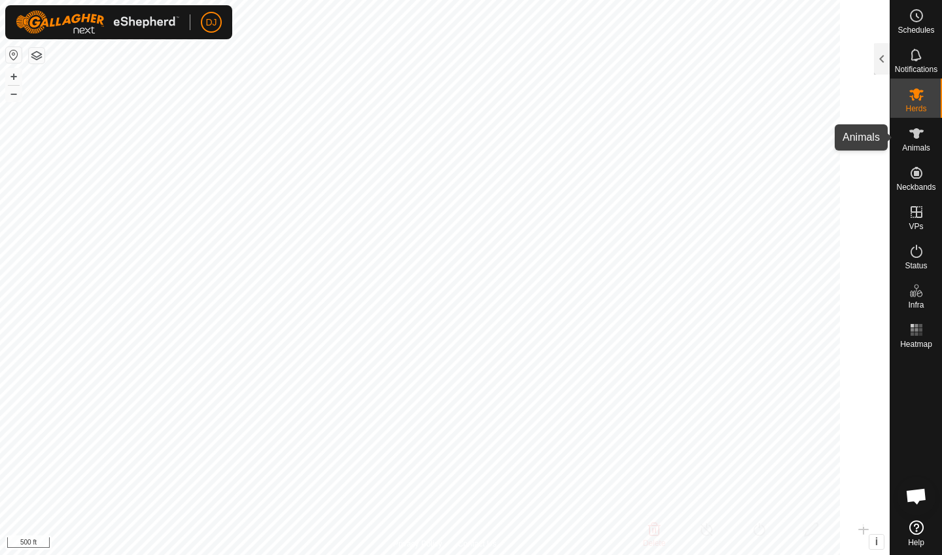
click at [918, 145] on span "Animals" at bounding box center [916, 148] width 28 height 8
click at [881, 69] on div at bounding box center [882, 58] width 16 height 31
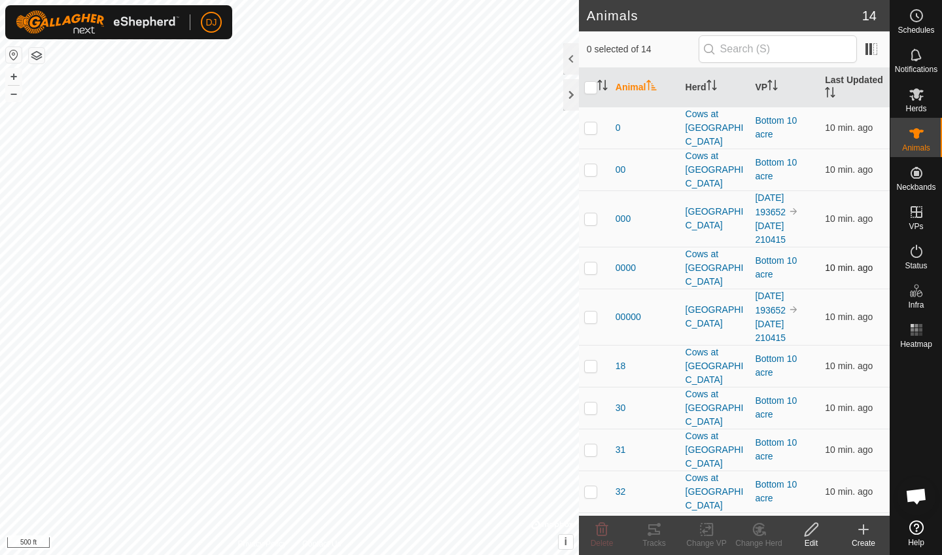
click at [593, 262] on p-checkbox at bounding box center [590, 267] width 13 height 10
checkbox input "true"
click at [589, 164] on p-checkbox at bounding box center [590, 169] width 13 height 10
checkbox input "true"
click at [591, 122] on p-checkbox at bounding box center [590, 127] width 13 height 10
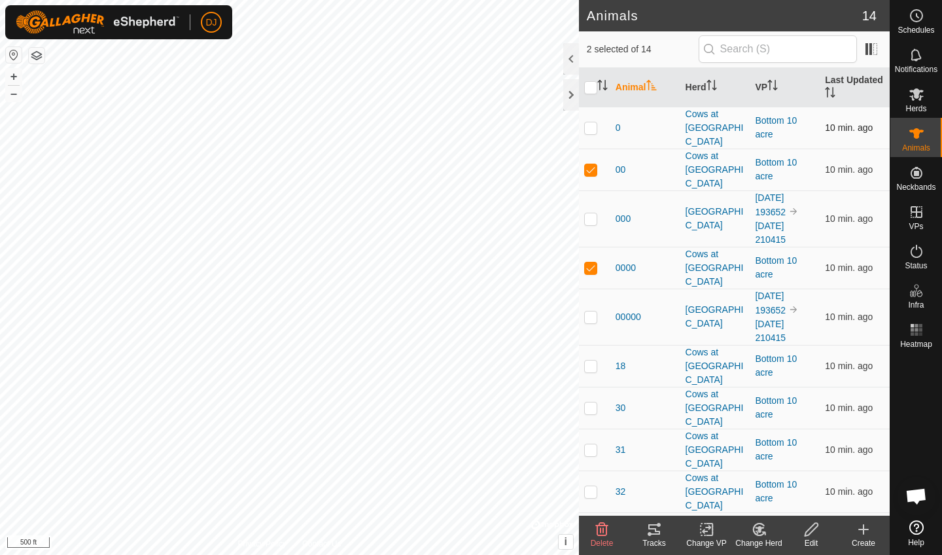
checkbox input "true"
click at [593, 360] on p-checkbox at bounding box center [590, 365] width 13 height 10
checkbox input "true"
click at [592, 387] on td at bounding box center [594, 408] width 31 height 42
checkbox input "true"
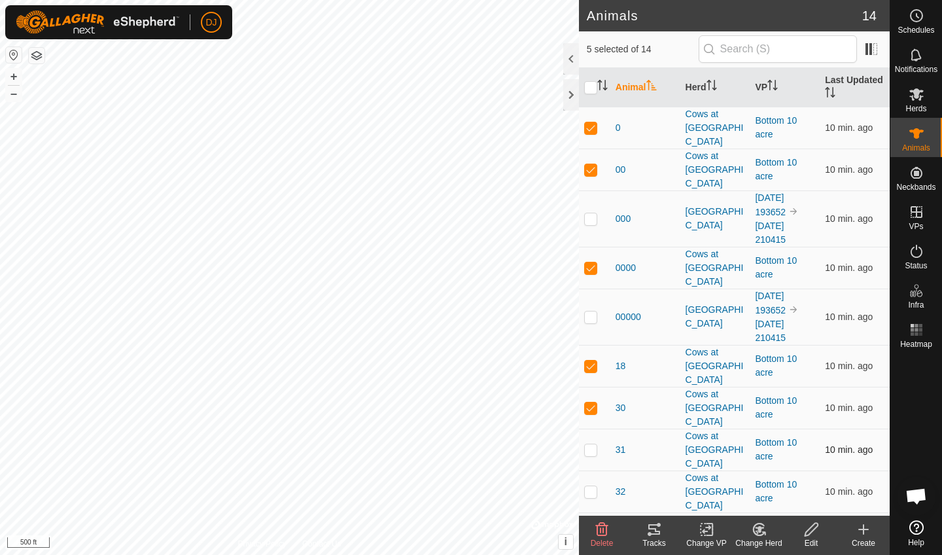
click at [596, 428] on td at bounding box center [594, 449] width 31 height 42
checkbox input "true"
click at [594, 486] on p-checkbox at bounding box center [590, 491] width 13 height 10
checkbox input "true"
click at [595, 528] on p-checkbox at bounding box center [590, 533] width 13 height 10
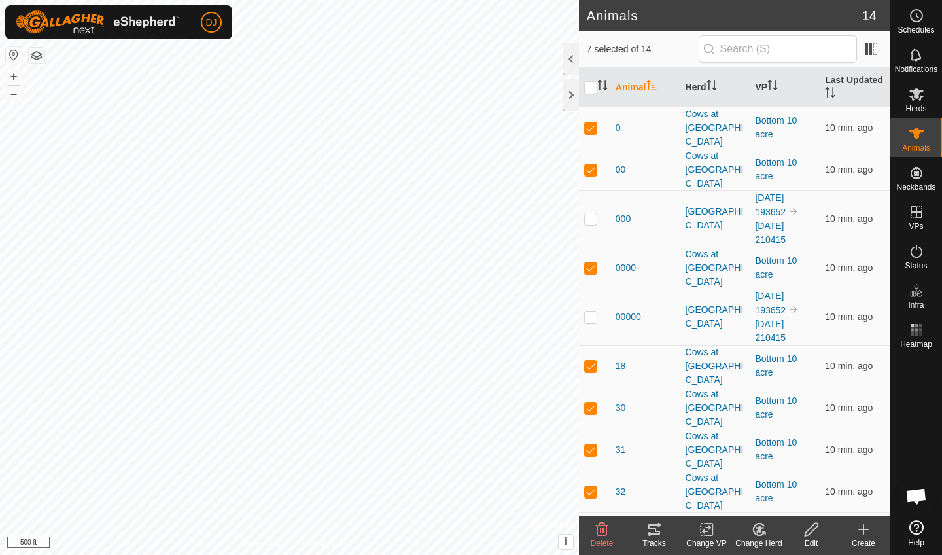
checkbox input "true"
click at [655, 532] on icon at bounding box center [654, 529] width 12 height 10
